Goal: Information Seeking & Learning: Find specific fact

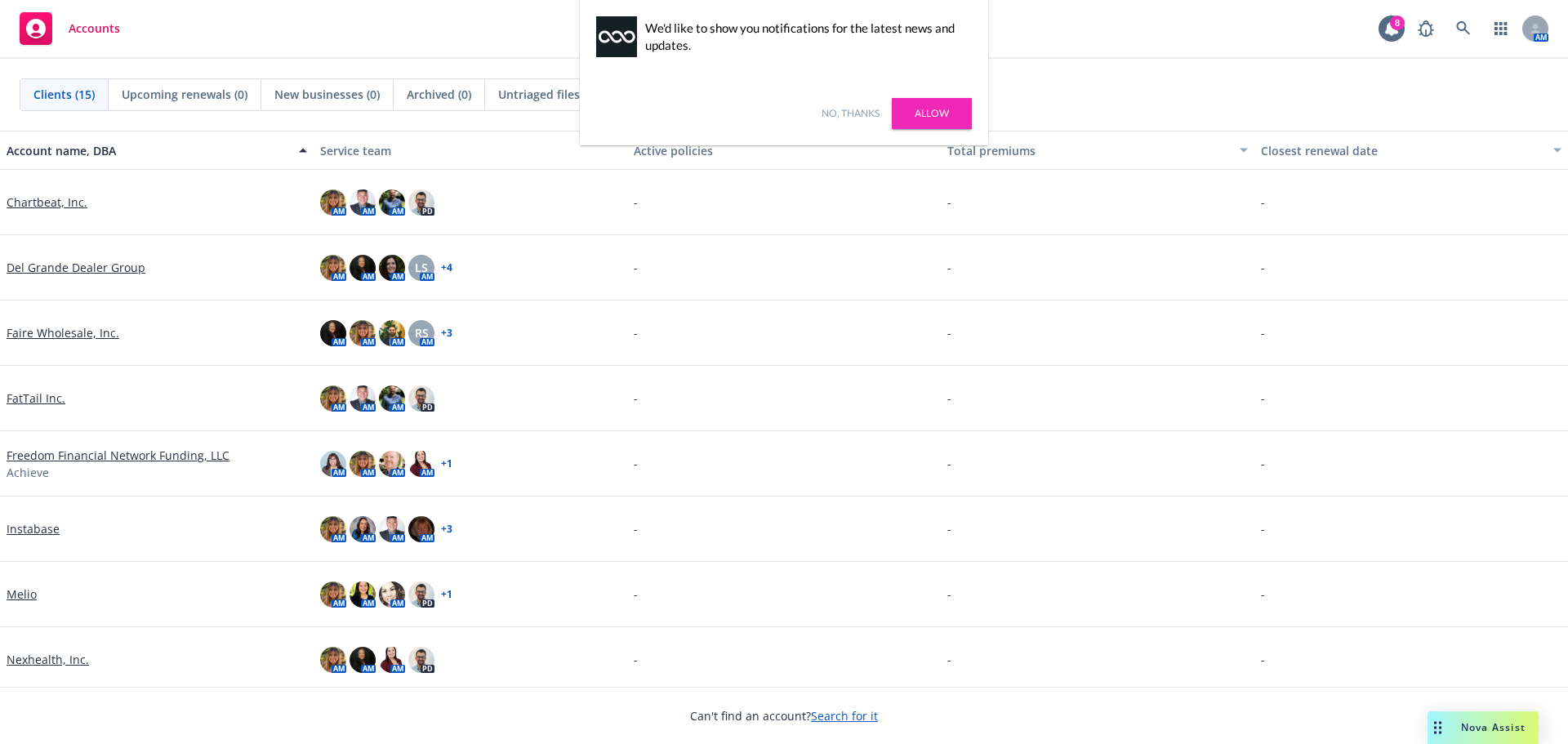
click at [53, 324] on link "Faire Wholesale, Inc." at bounding box center [63, 333] width 113 height 17
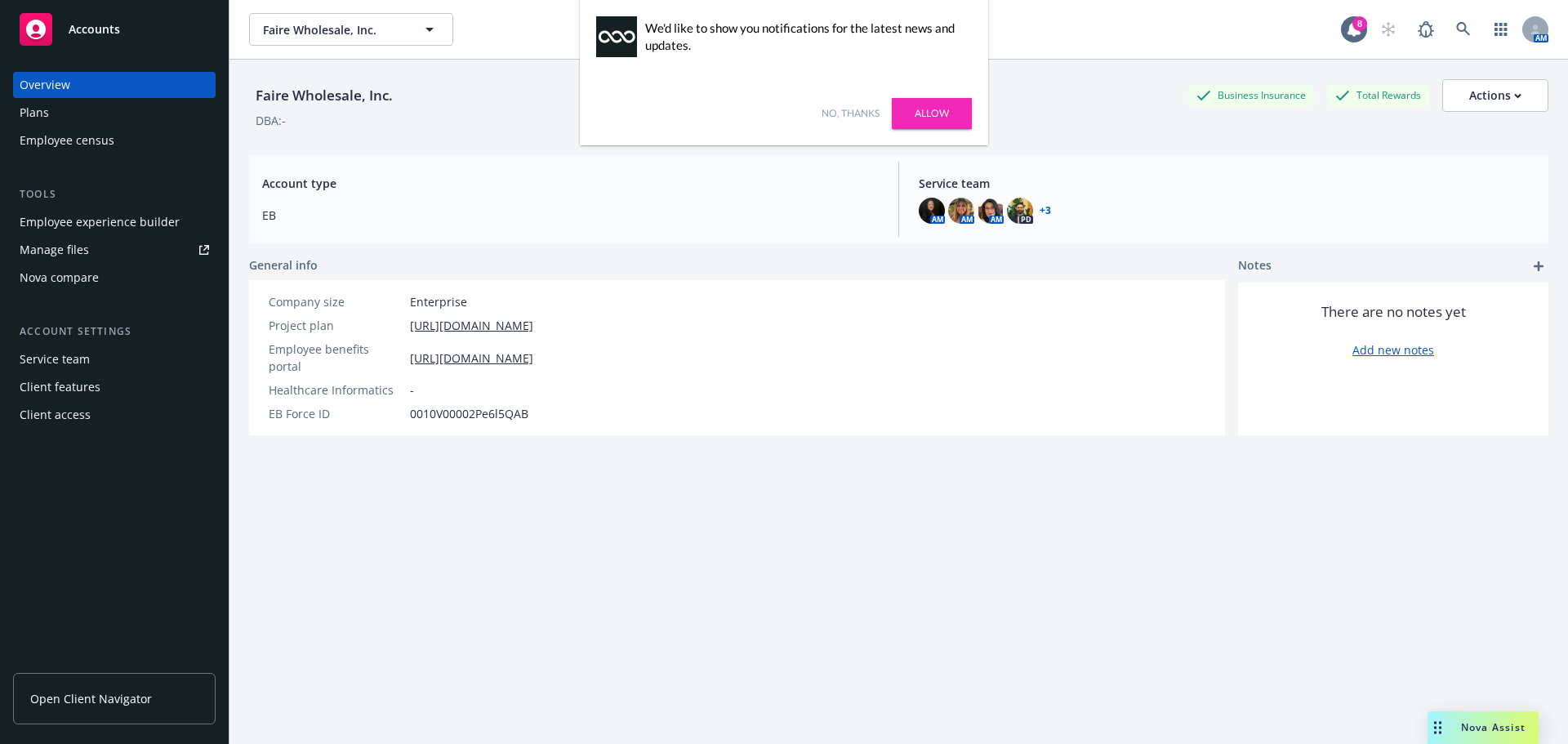
click at [182, 96] on div "Overview" at bounding box center [114, 84] width 190 height 26
click at [165, 112] on div "Plans" at bounding box center [114, 112] width 190 height 26
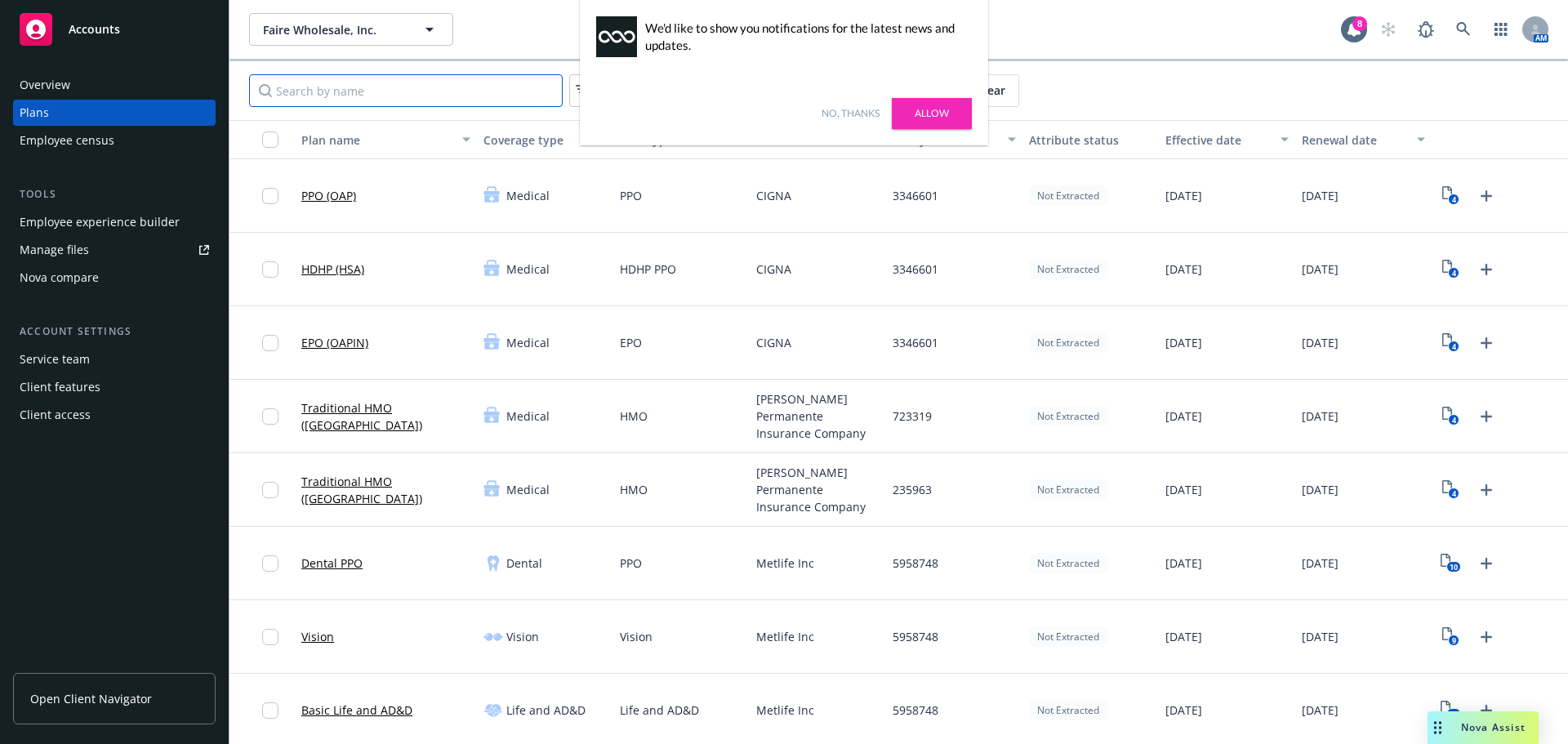
click at [407, 105] on input "Search by name" at bounding box center [405, 91] width 313 height 33
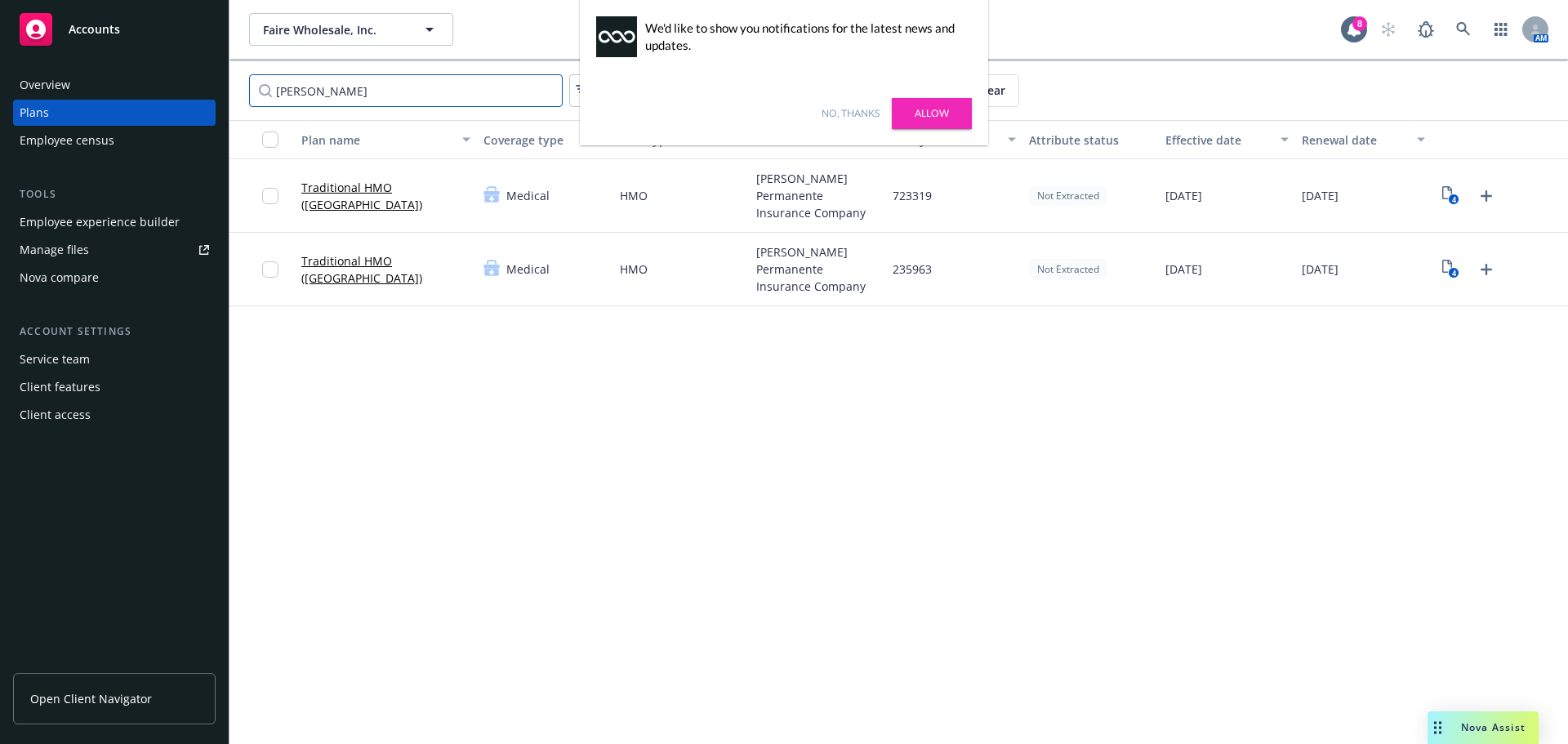
type input "[PERSON_NAME]"
